Goal: Check status: Check status

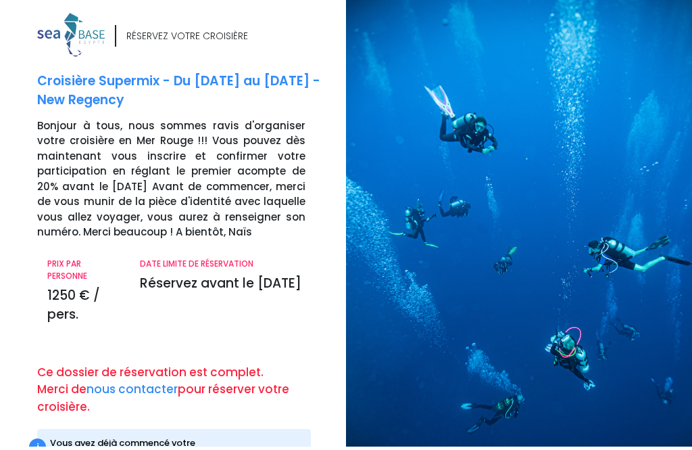
scroll to position [34, 0]
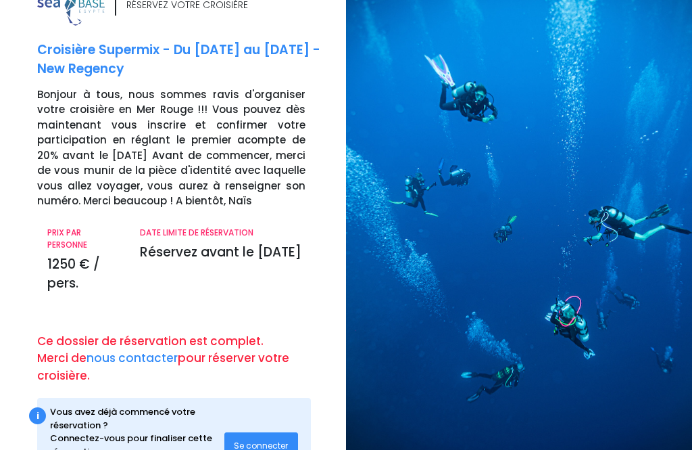
click at [261, 439] on span "Se connecter" at bounding box center [261, 444] width 54 height 11
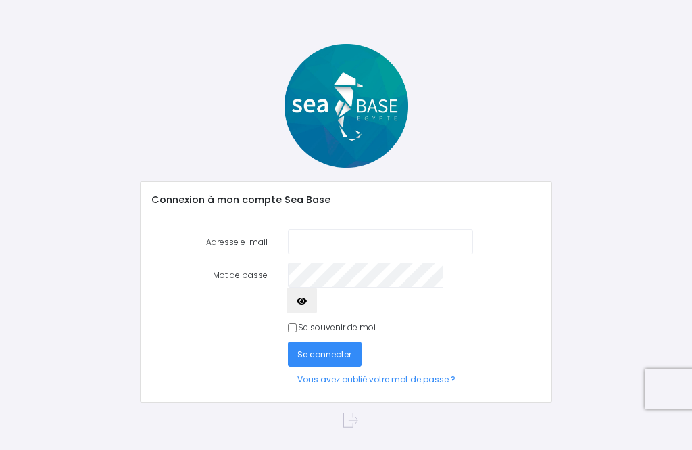
click at [312, 238] on input "Adresse e-mail" at bounding box center [380, 241] width 185 height 25
type input "laurentrzasa@wanadoo.fr"
click at [337, 341] on button "Se connecter" at bounding box center [325, 353] width 74 height 25
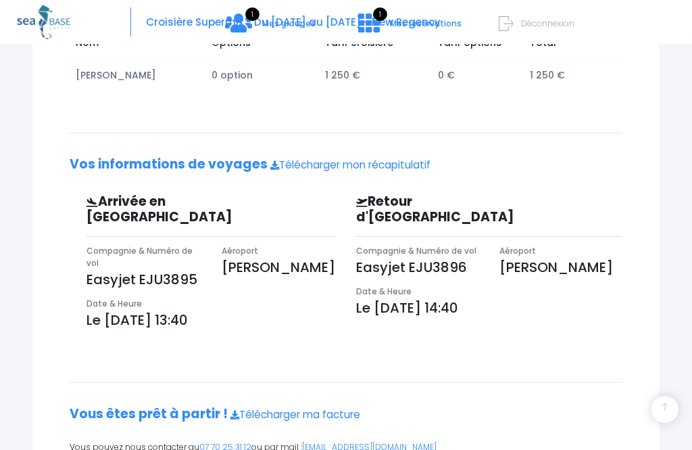
scroll to position [286, 0]
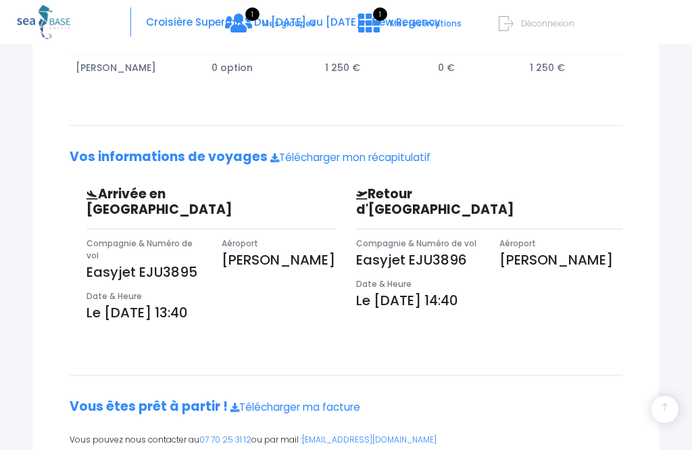
click at [307, 400] on link "Télécharger ma facture" at bounding box center [296, 407] width 130 height 14
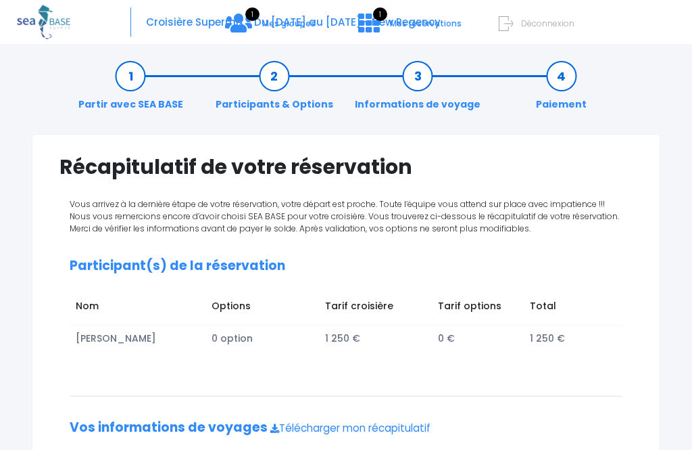
scroll to position [0, 0]
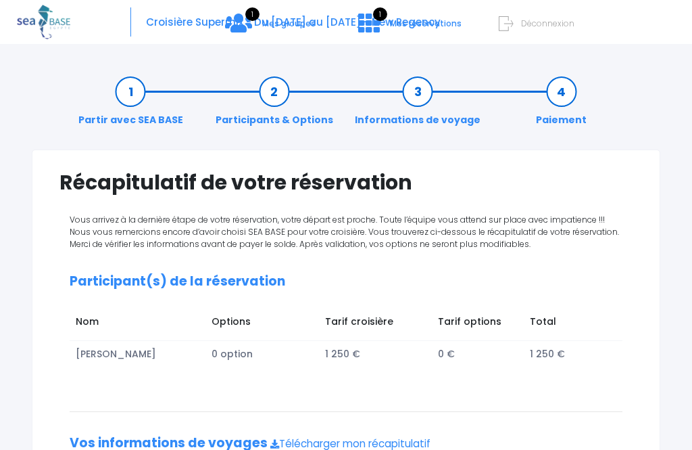
click at [3, 151] on div "Partir avec SEA BASE Participants & Options Informations de voyage Paiement Réc…" at bounding box center [346, 412] width 692 height 698
click at [268, 95] on link "Participants & Options" at bounding box center [274, 106] width 131 height 43
click at [262, 126] on link "Participants & Options" at bounding box center [274, 106] width 131 height 43
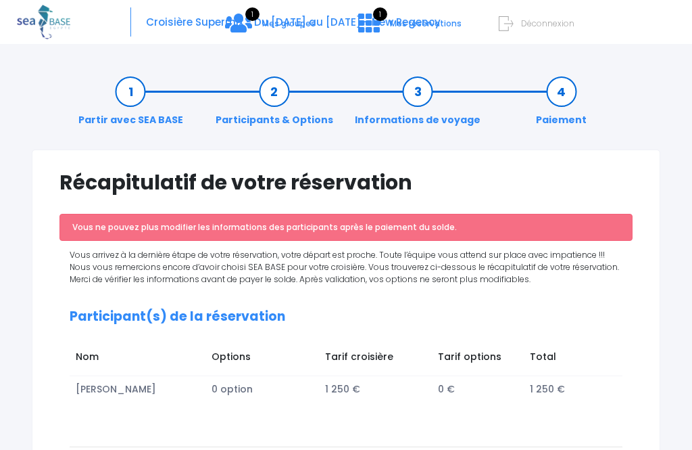
click at [415, 114] on link "Informations de voyage" at bounding box center [417, 106] width 139 height 43
